Goal: Navigation & Orientation: Find specific page/section

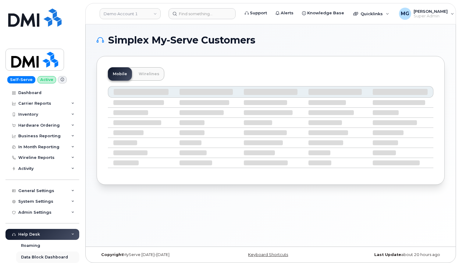
drag, startPoint x: 78, startPoint y: 258, endPoint x: 72, endPoint y: 260, distance: 7.1
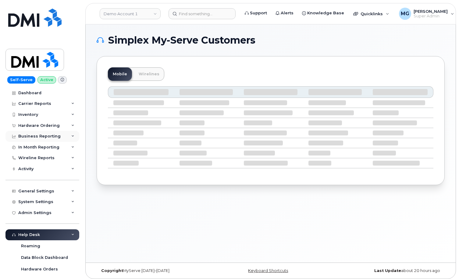
click at [46, 134] on div "Business Reporting" at bounding box center [39, 136] width 42 height 5
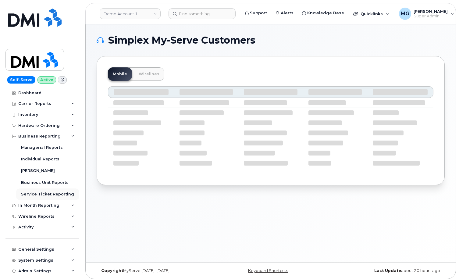
click at [42, 191] on div "Service Ticket Reporting" at bounding box center [47, 193] width 53 height 5
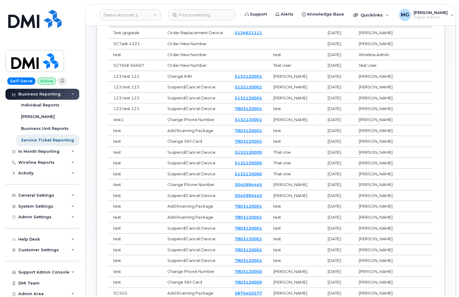
scroll to position [53, 0]
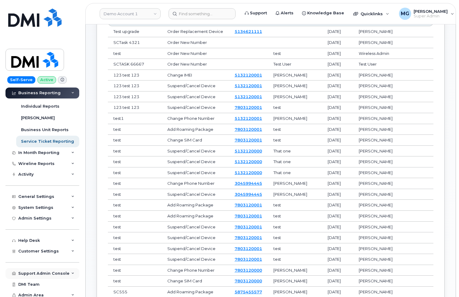
click at [35, 263] on div "Support Admin Console" at bounding box center [43, 273] width 51 height 5
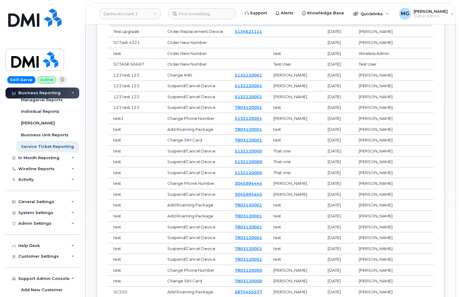
scroll to position [46, 0]
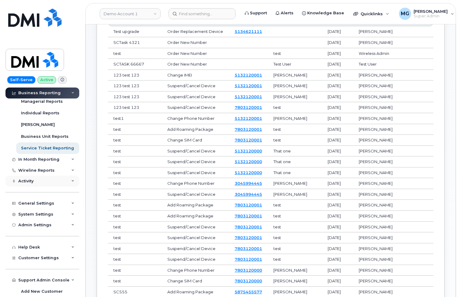
click at [25, 179] on div "Activity" at bounding box center [25, 180] width 15 height 5
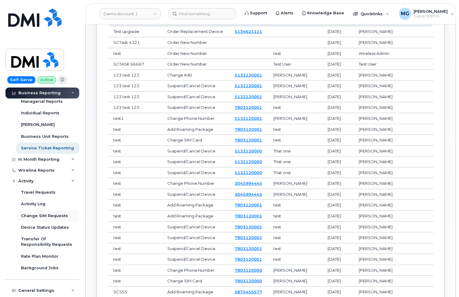
click at [38, 213] on div "Change SIM Requests" at bounding box center [44, 215] width 47 height 5
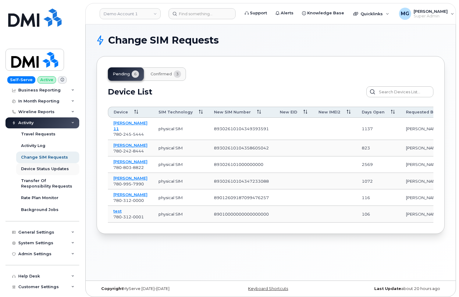
click at [43, 167] on div "Device Status Updates" at bounding box center [45, 168] width 48 height 5
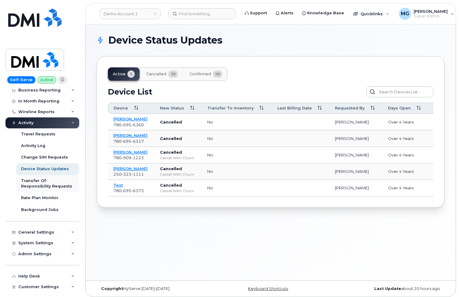
click at [41, 180] on div "Transfer Of Responsibility Requests" at bounding box center [47, 183] width 53 height 11
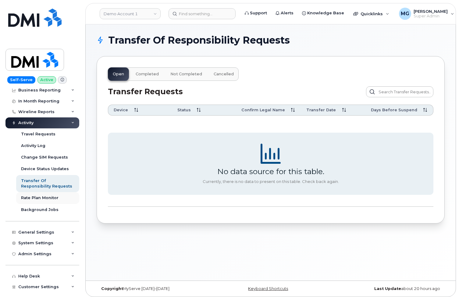
click at [35, 196] on div "Rate Plan Monitor" at bounding box center [39, 197] width 37 height 5
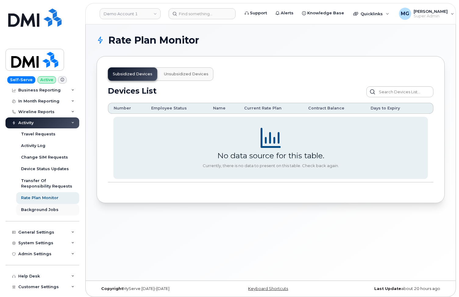
click at [37, 207] on div "Background Jobs" at bounding box center [39, 209] width 37 height 5
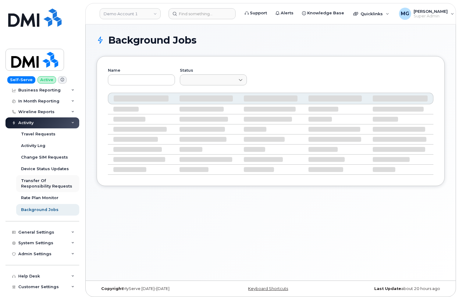
click at [44, 179] on div "Transfer Of Responsibility Requests" at bounding box center [47, 183] width 53 height 11
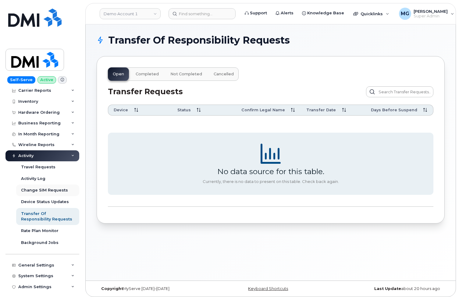
scroll to position [12, 0]
click at [115, 13] on link "Demo Account 1" at bounding box center [130, 13] width 61 height 11
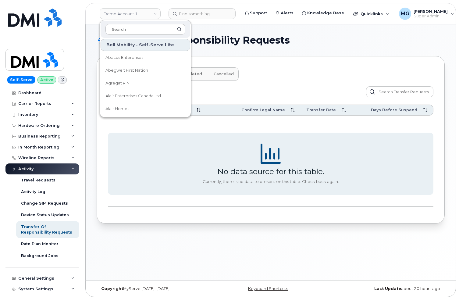
scroll to position [0, 0]
click at [44, 213] on div "Device Status Updates" at bounding box center [45, 214] width 48 height 5
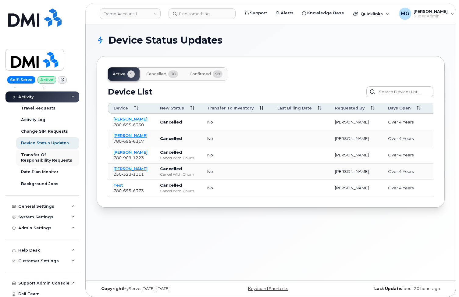
scroll to position [73, 0]
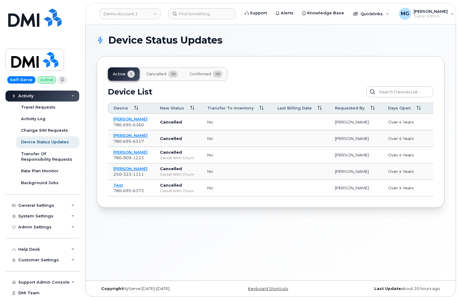
click at [159, 75] on span "Cancelled" at bounding box center [156, 74] width 20 height 5
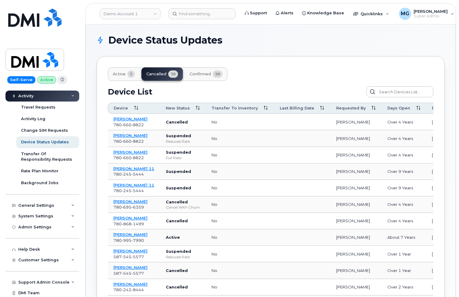
click at [196, 74] on span "Confirmed" at bounding box center [199, 74] width 21 height 5
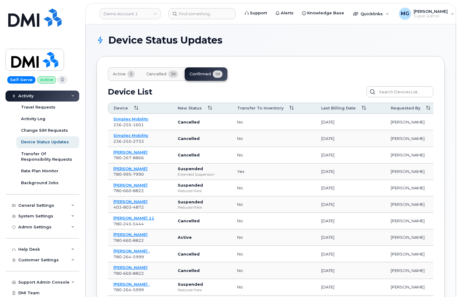
click at [122, 74] on span "Active" at bounding box center [119, 74] width 13 height 5
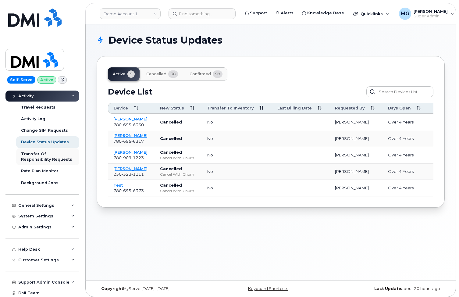
click at [41, 153] on div "Transfer Of Responsibility Requests" at bounding box center [47, 156] width 53 height 11
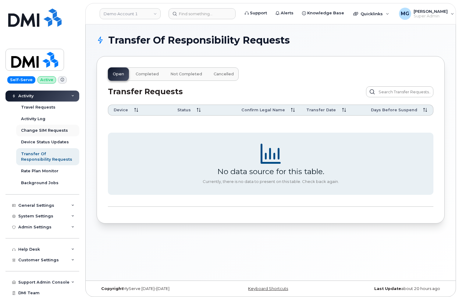
click at [34, 128] on div "Change SIM Requests" at bounding box center [44, 130] width 47 height 5
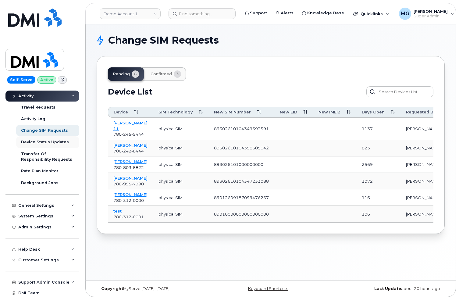
click at [43, 140] on div "Device Status Updates" at bounding box center [45, 141] width 48 height 5
